Goal: Task Accomplishment & Management: Complete application form

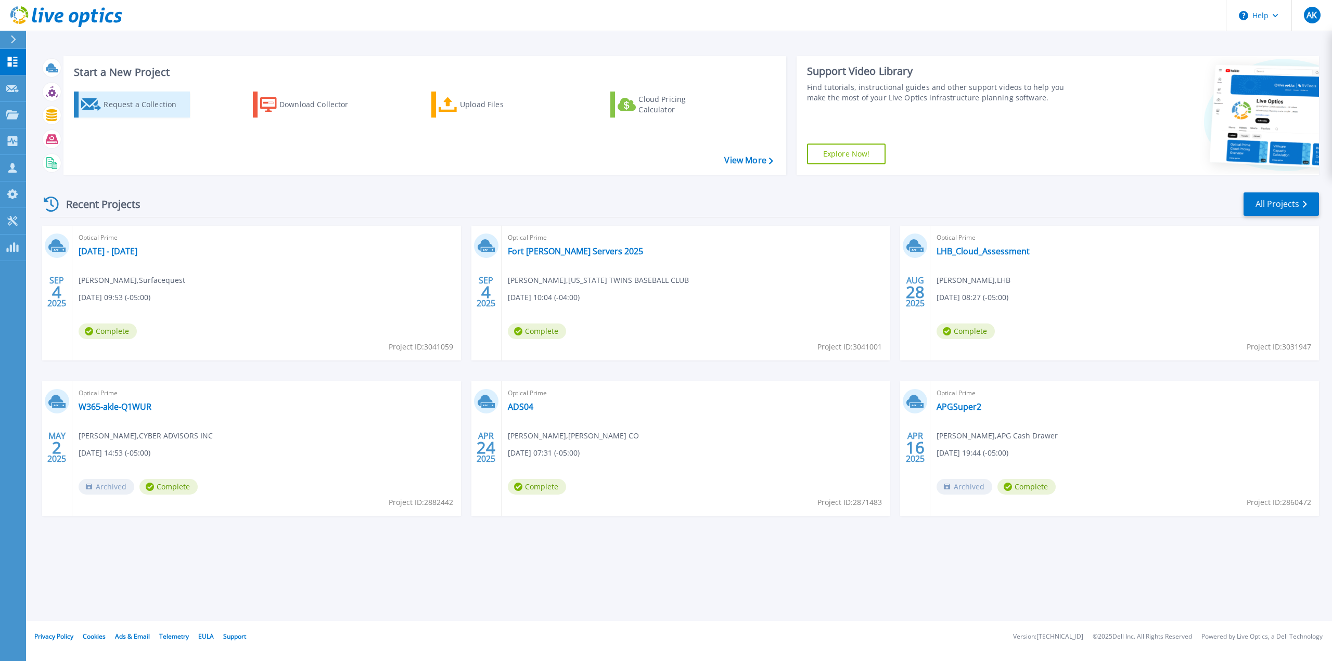
click at [148, 107] on div "Request a Collection" at bounding box center [145, 104] width 83 height 21
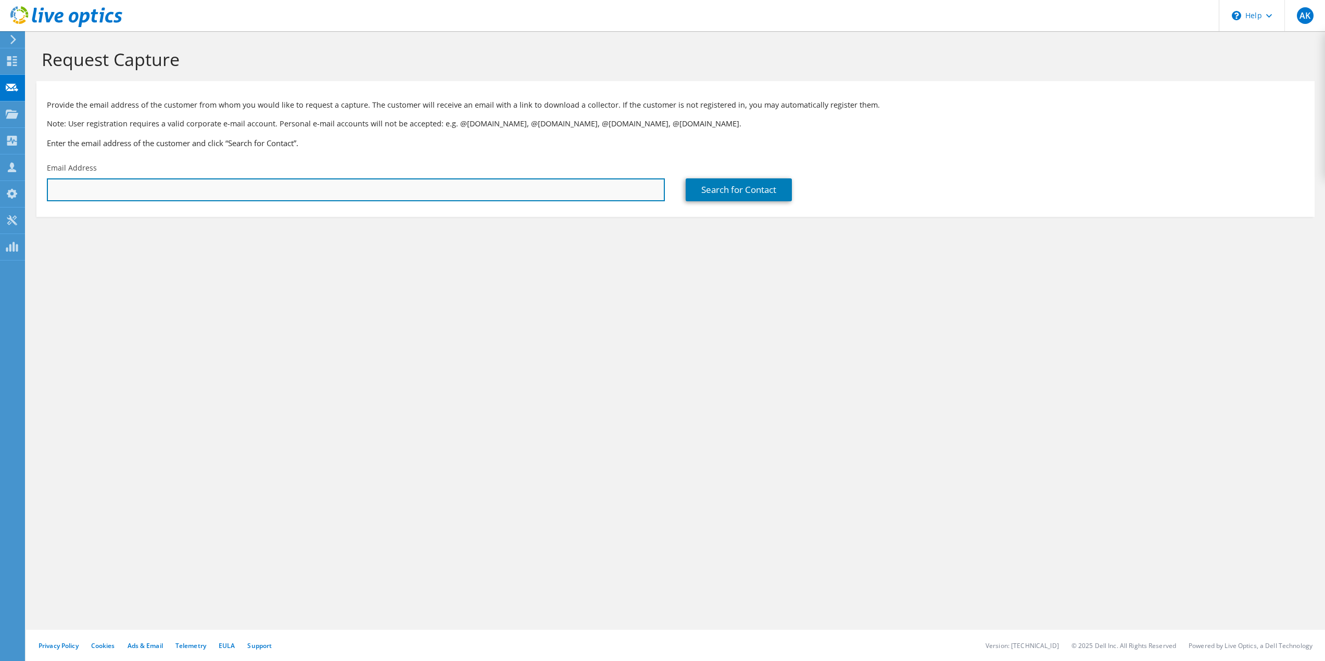
click at [224, 191] on input "text" at bounding box center [356, 190] width 618 height 23
click at [134, 190] on input "text" at bounding box center [356, 190] width 618 height 23
paste input "vlee@myservion.com"
drag, startPoint x: 66, startPoint y: 190, endPoint x: 23, endPoint y: 188, distance: 42.7
click at [23, 188] on div "AK Partner Team Member Andrew Kleemk Aklemek@cyberadvisors.com CYBER ADVISORS I…" at bounding box center [662, 330] width 1325 height 661
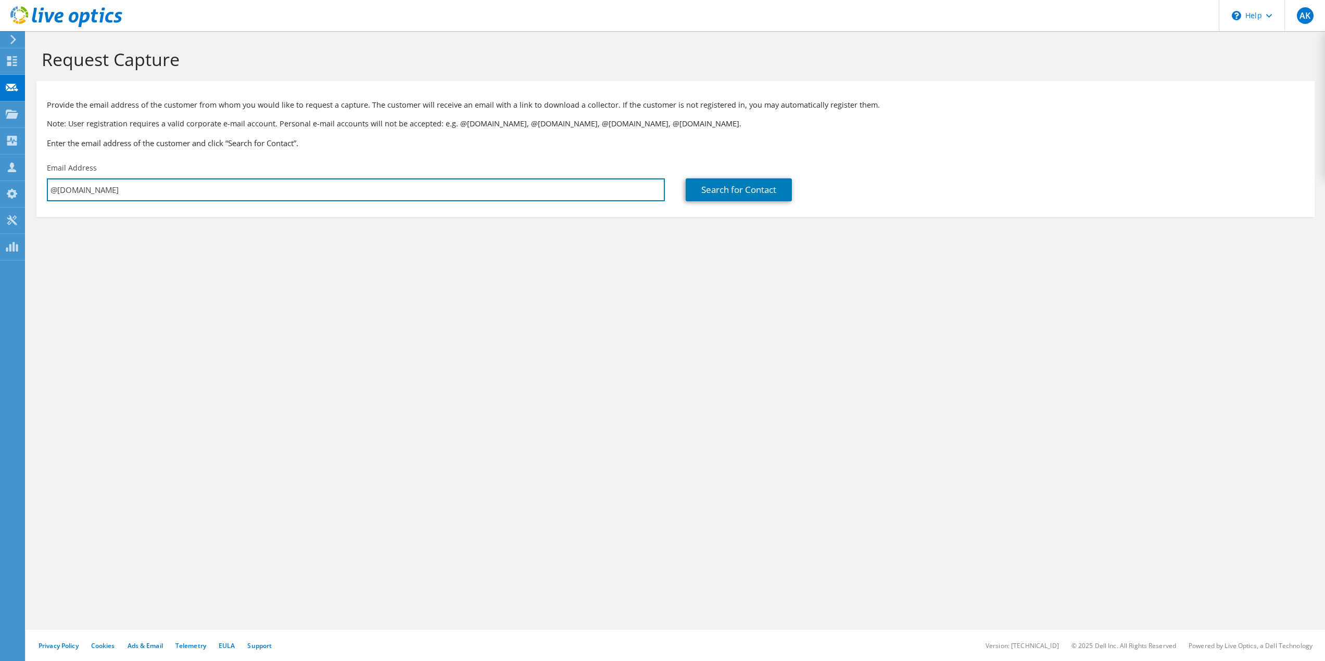
type input "@myservion.com"
click at [106, 193] on input "@myservion.com" at bounding box center [356, 190] width 618 height 23
click at [52, 187] on input "@myservion.com" at bounding box center [356, 190] width 618 height 23
paste input "vlee@myservion.com"
type input "vlee@myservion.com"
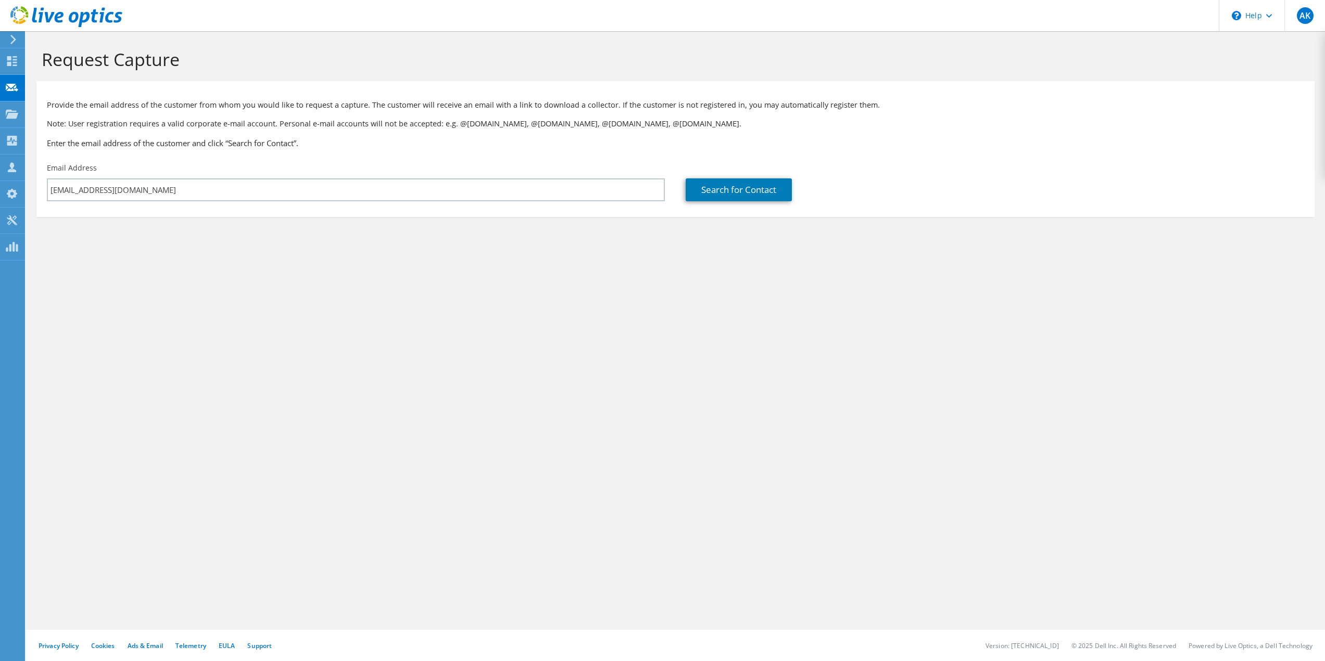
click at [319, 303] on div "Request Capture Provide the email address of the customer from whom you would l…" at bounding box center [675, 346] width 1299 height 630
click at [715, 186] on link "Search for Contact" at bounding box center [738, 190] width 106 height 23
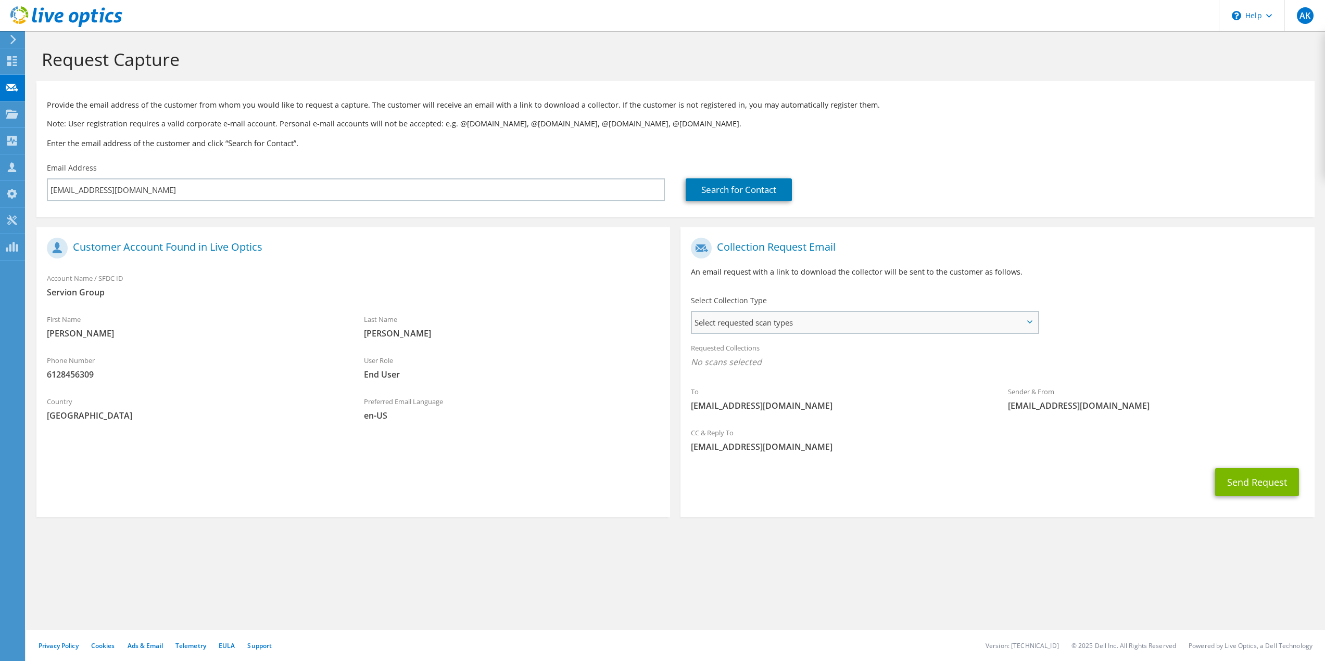
click at [864, 322] on span "Select requested scan types" at bounding box center [864, 322] width 345 height 21
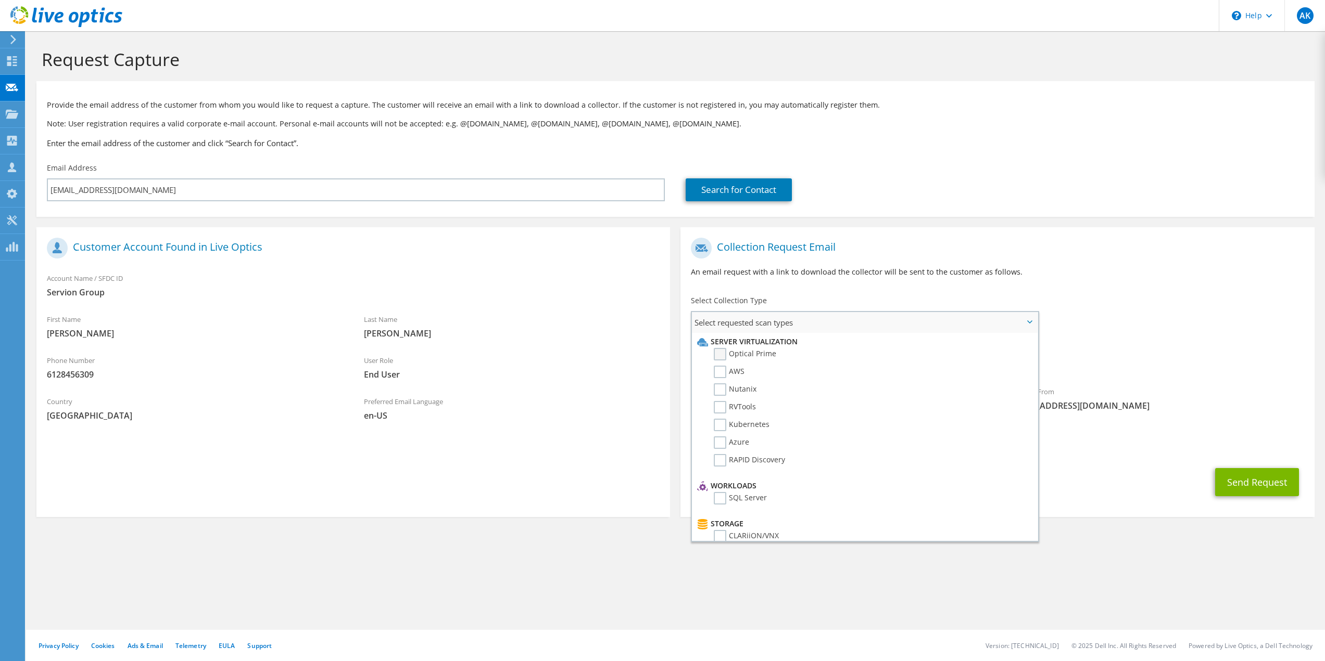
click at [723, 352] on label "Optical Prime" at bounding box center [745, 354] width 62 height 12
click at [0, 0] on input "Optical Prime" at bounding box center [0, 0] width 0 height 0
click at [604, 563] on section "Request Capture Provide the email address of the customer from whom you would l…" at bounding box center [675, 301] width 1299 height 541
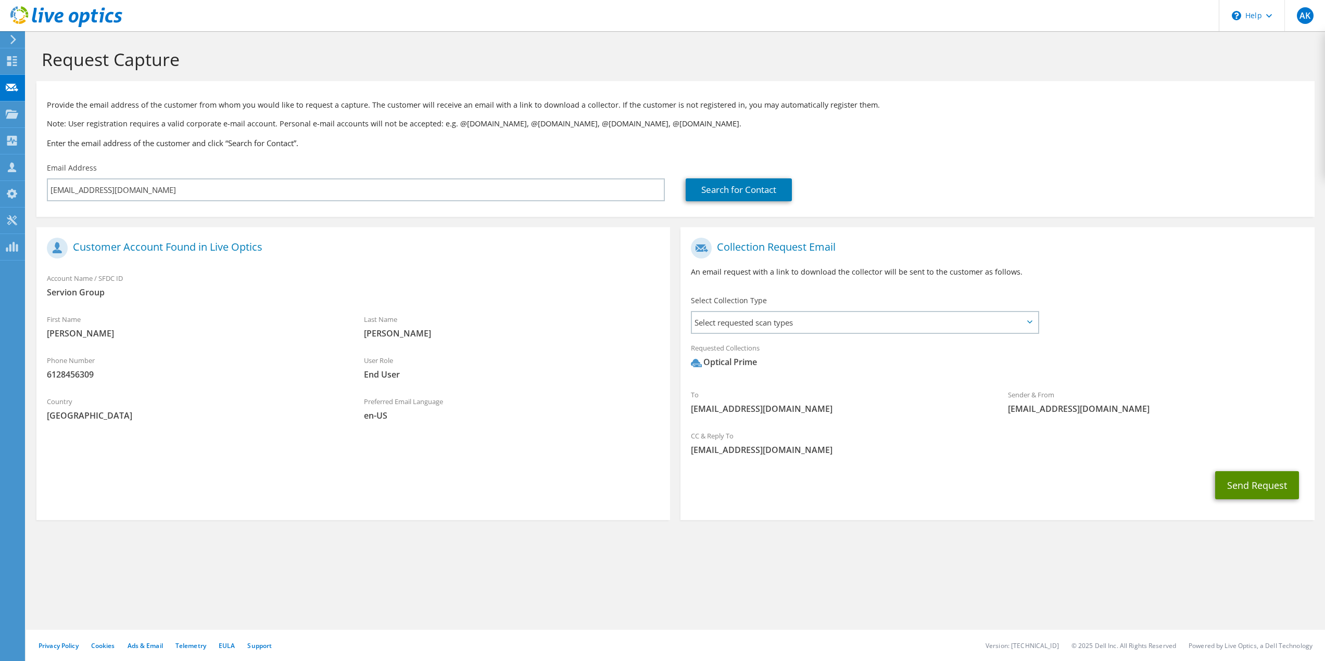
click at [1258, 484] on button "Send Request" at bounding box center [1257, 486] width 84 height 28
